Goal: Task Accomplishment & Management: Complete application form

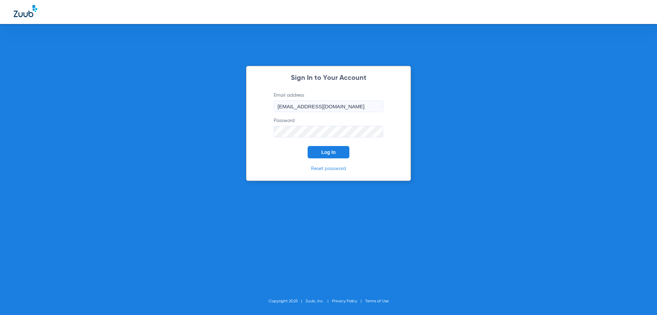
click at [336, 155] on button "Log In" at bounding box center [329, 152] width 42 height 12
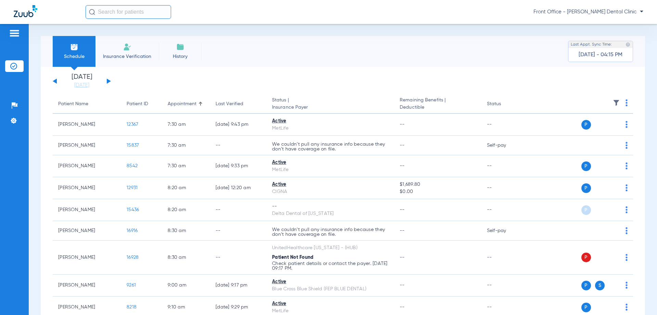
click at [124, 47] on img at bounding box center [127, 47] width 8 height 8
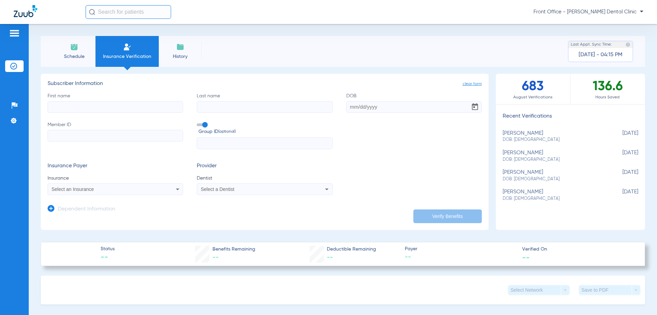
click at [80, 106] on input "First name" at bounding box center [116, 107] width 136 height 12
click at [222, 112] on input "Last name" at bounding box center [265, 107] width 136 height 12
click at [100, 105] on input "[DEMOGRAPHIC_DATA]" at bounding box center [116, 107] width 136 height 12
type input "[PERSON_NAME]"
click at [208, 107] on input "Last name Required" at bounding box center [265, 107] width 136 height 12
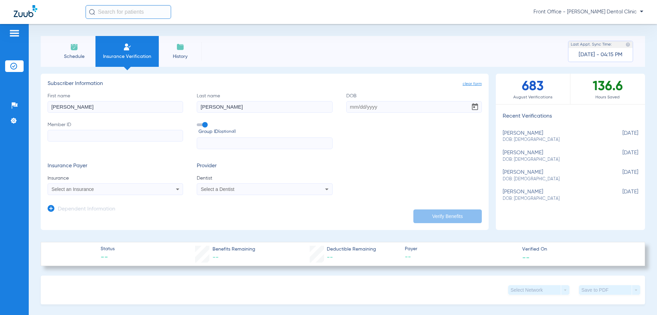
type input "[PERSON_NAME]"
click at [372, 108] on input "DOB" at bounding box center [414, 107] width 136 height 12
type input "[DATE]"
click at [106, 134] on input "Member ID" at bounding box center [116, 136] width 136 height 12
paste input "H73388591"
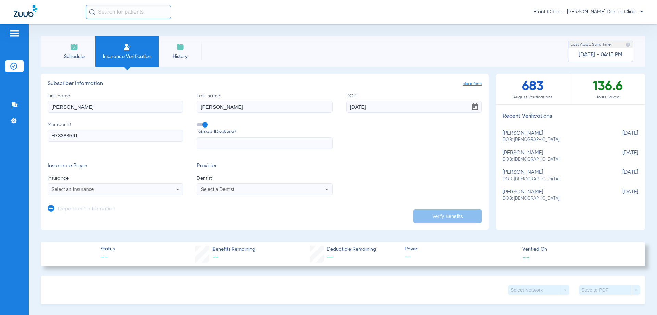
type input "H73388591"
click at [179, 188] on icon at bounding box center [178, 189] width 8 height 8
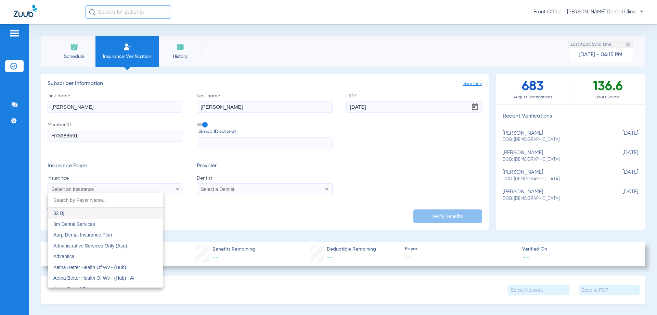
click at [107, 201] on input "dropdown search" at bounding box center [105, 200] width 115 height 14
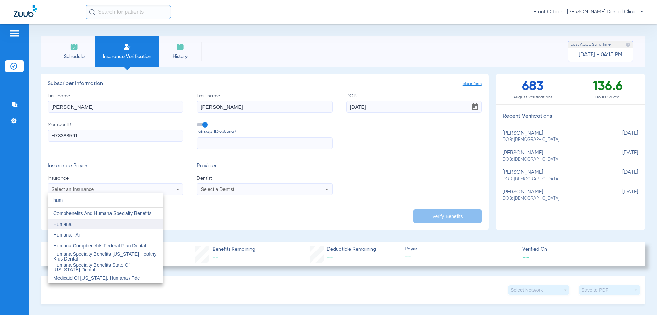
type input "hum"
click at [104, 223] on mat-option "Humana" at bounding box center [105, 223] width 115 height 11
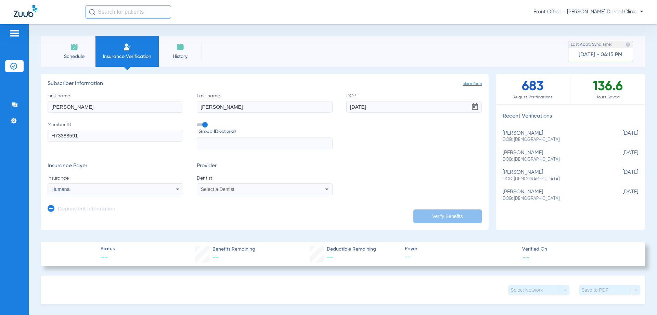
click at [253, 190] on div "Select a Dentist" at bounding box center [252, 189] width 102 height 5
click at [252, 217] on mat-option "[PERSON_NAME] Dmd 1912429077" at bounding box center [253, 212] width 115 height 11
click at [448, 219] on button "Verify Benefits" at bounding box center [448, 216] width 68 height 14
click at [462, 56] on div "Schedule Insurance Verification History Last Appt. Sync Time: [DATE] - 04:15 PM" at bounding box center [343, 51] width 605 height 31
